Goal: Check status: Check status

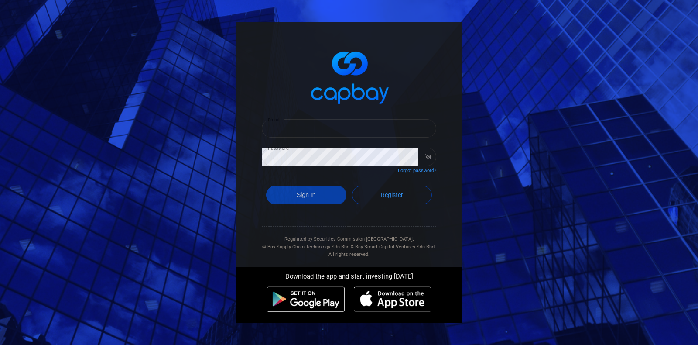
type input "[EMAIL_ADDRESS][DOMAIN_NAME]"
click at [305, 200] on button "Sign In" at bounding box center [306, 194] width 80 height 19
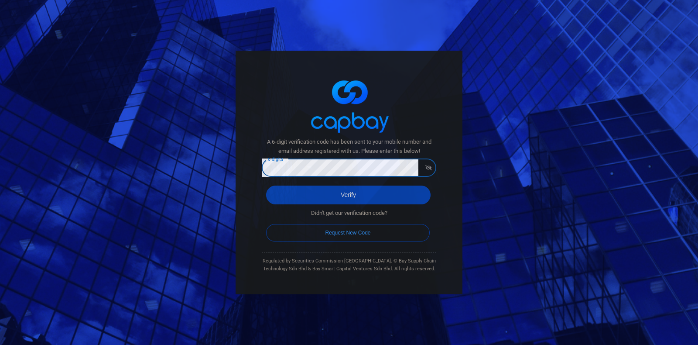
click at [314, 195] on button "Verify" at bounding box center [348, 194] width 165 height 19
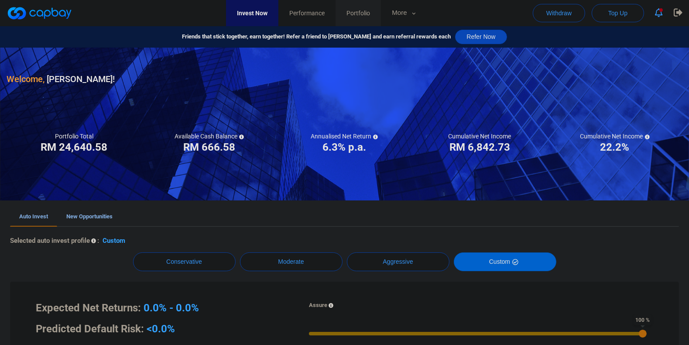
click at [370, 12] on span "Portfolio" at bounding box center [358, 13] width 24 height 10
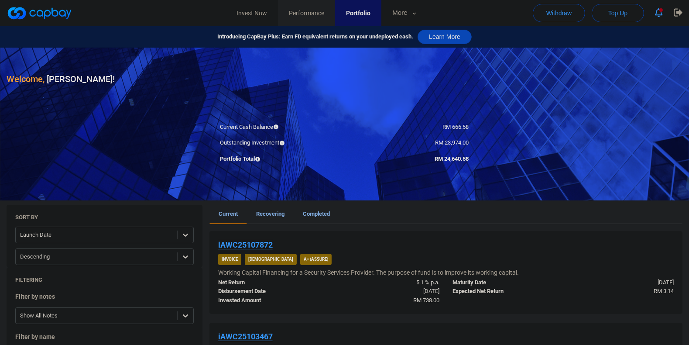
click at [335, 12] on link "Performance" at bounding box center [306, 13] width 57 height 26
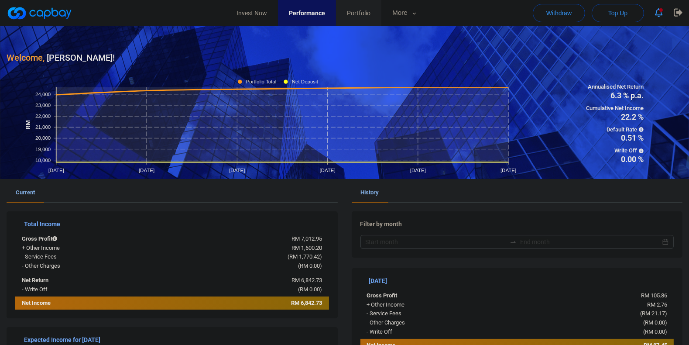
click at [377, 16] on link "Portfolio" at bounding box center [358, 13] width 45 height 26
